Goal: Check status: Check status

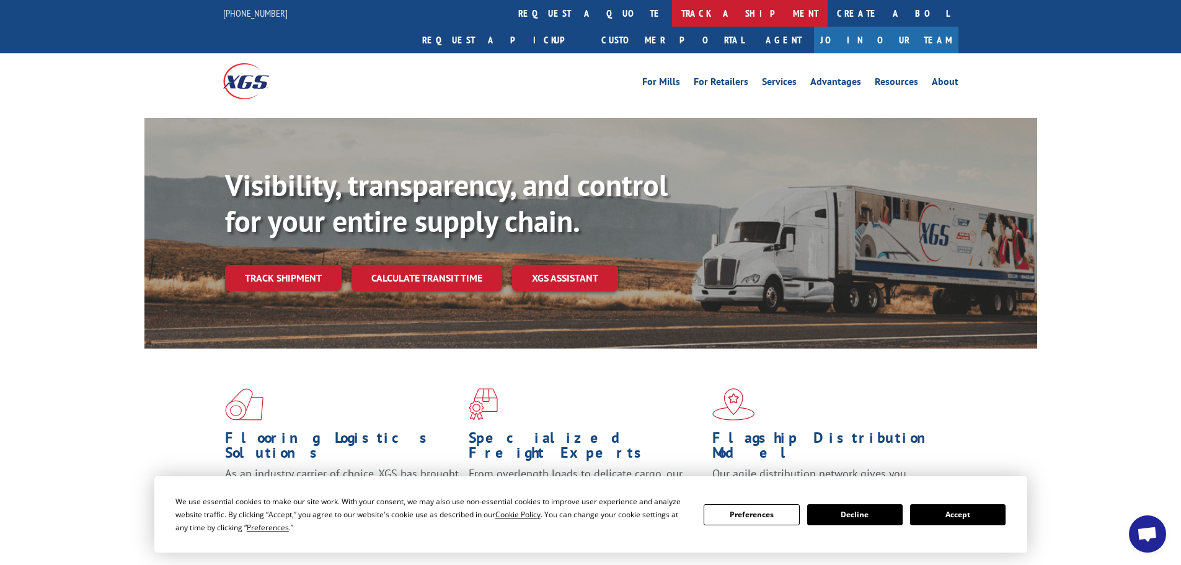
click at [672, 19] on link "track a shipment" at bounding box center [750, 13] width 156 height 27
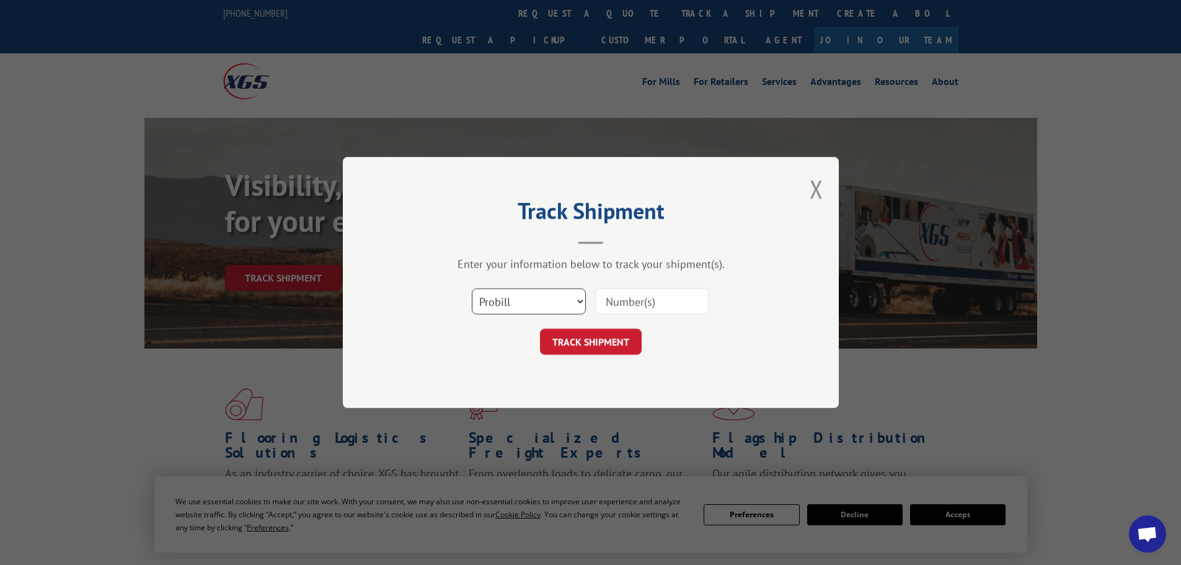
click at [493, 300] on select "Select category... Probill BOL PO" at bounding box center [529, 301] width 114 height 26
select select "po"
click at [472, 288] on select "Select category... Probill BOL PO" at bounding box center [529, 301] width 114 height 26
click at [637, 297] on input at bounding box center [652, 301] width 114 height 26
paste input "22488197"
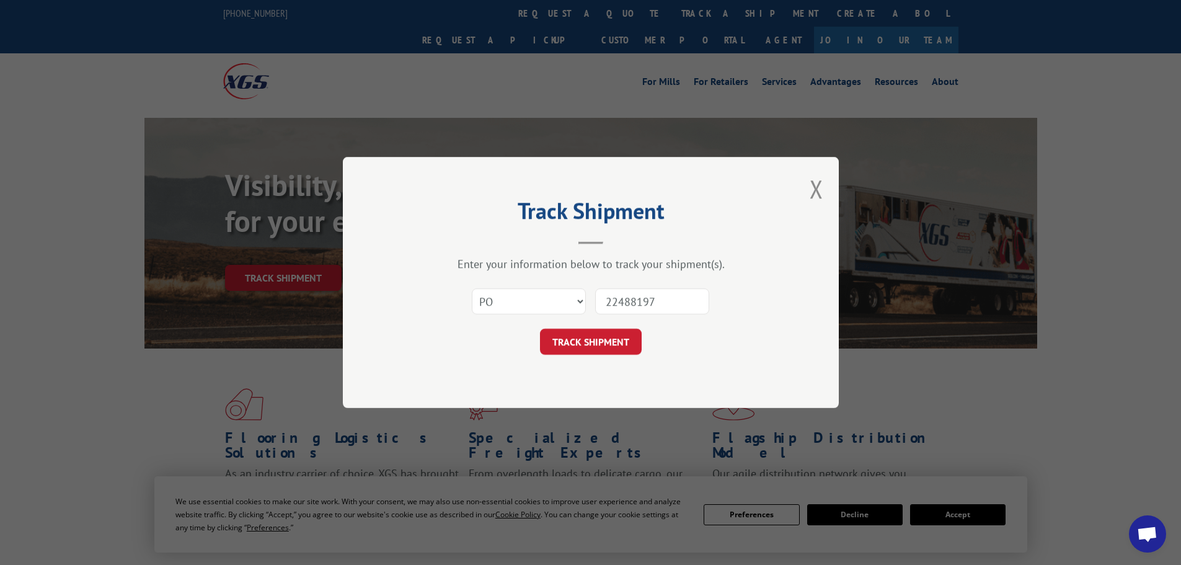
type input "22488197"
click at [599, 328] on form "Select category... Probill BOL PO 22488197 TRACK SHIPMENT" at bounding box center [591, 318] width 372 height 74
click at [598, 336] on button "TRACK SHIPMENT" at bounding box center [591, 342] width 102 height 26
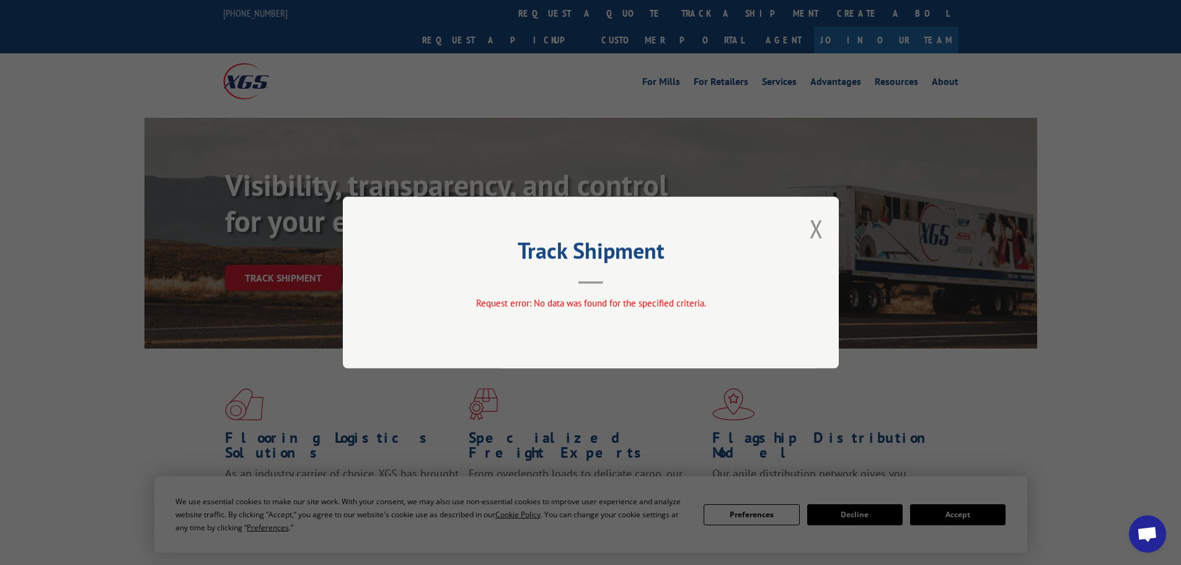
click at [0, 378] on div "Track Shipment Request error: No data was found for the specified criteria." at bounding box center [590, 282] width 1181 height 565
click at [58, 362] on div "Track Shipment Request error: No data was found for the specified criteria." at bounding box center [590, 282] width 1181 height 565
click at [827, 232] on div "Track Shipment Request error: No data was found for the specified criteria." at bounding box center [591, 282] width 496 height 172
click at [819, 235] on button "Close modal" at bounding box center [817, 228] width 14 height 33
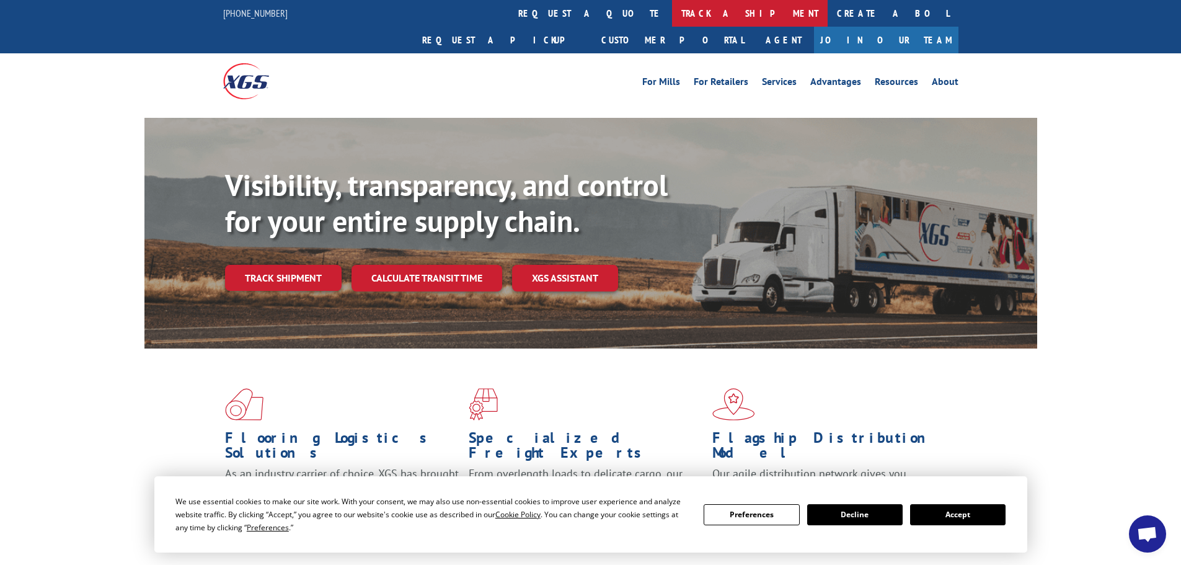
click at [672, 20] on link "track a shipment" at bounding box center [750, 13] width 156 height 27
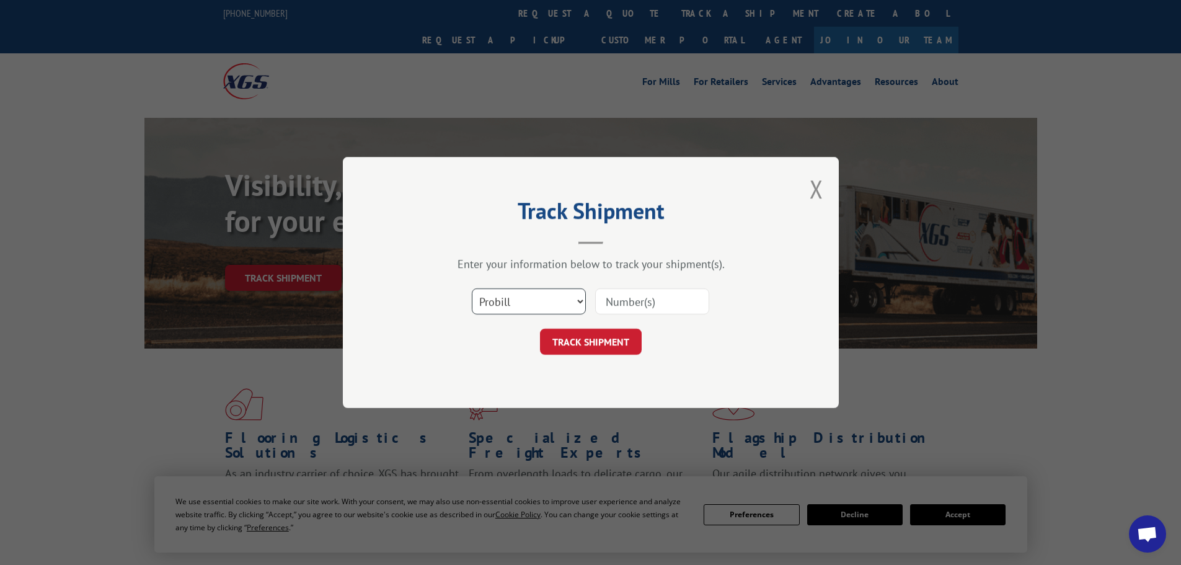
click at [532, 294] on select "Select category... Probill BOL PO" at bounding box center [529, 301] width 114 height 26
select select "po"
click at [472, 288] on select "Select category... Probill BOL PO" at bounding box center [529, 301] width 114 height 26
